Goal: Information Seeking & Learning: Learn about a topic

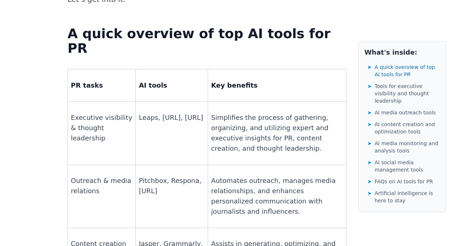
scroll to position [551, 0]
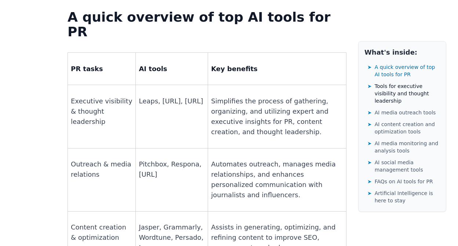
click at [398, 88] on span "Tools for executive visibility and thought leadership" at bounding box center [407, 94] width 65 height 22
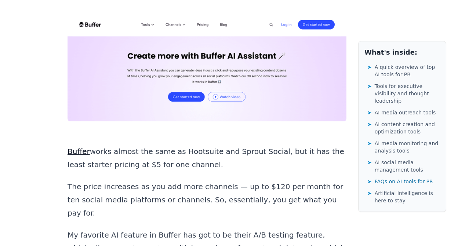
scroll to position [11250, 0]
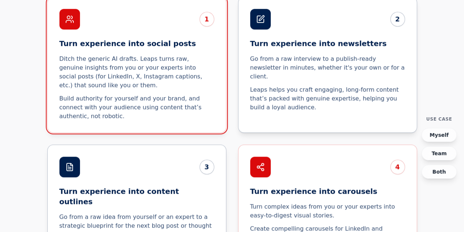
scroll to position [1799, 0]
